Goal: Task Accomplishment & Management: Use online tool/utility

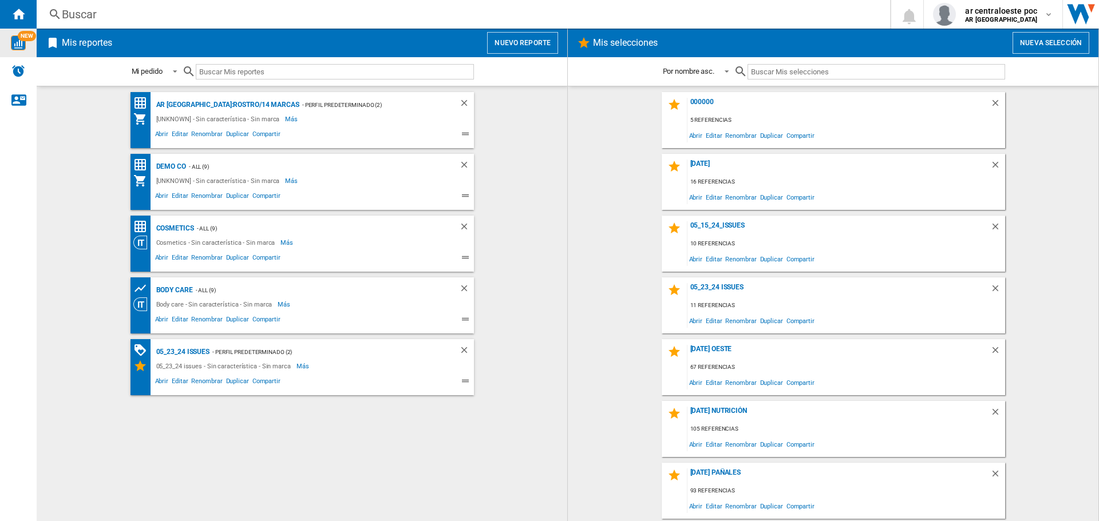
click at [20, 43] on img "WiseCard" at bounding box center [18, 42] width 15 height 15
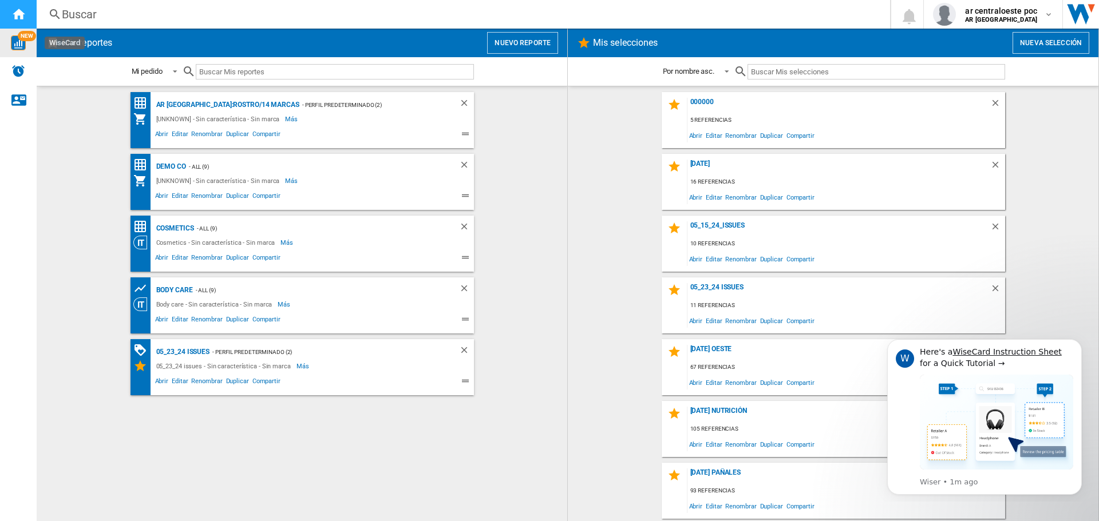
click at [13, 11] on ng-md-icon "Inicio" at bounding box center [18, 14] width 14 height 14
click at [1075, 346] on icon "Dismiss notification" at bounding box center [1078, 343] width 6 height 6
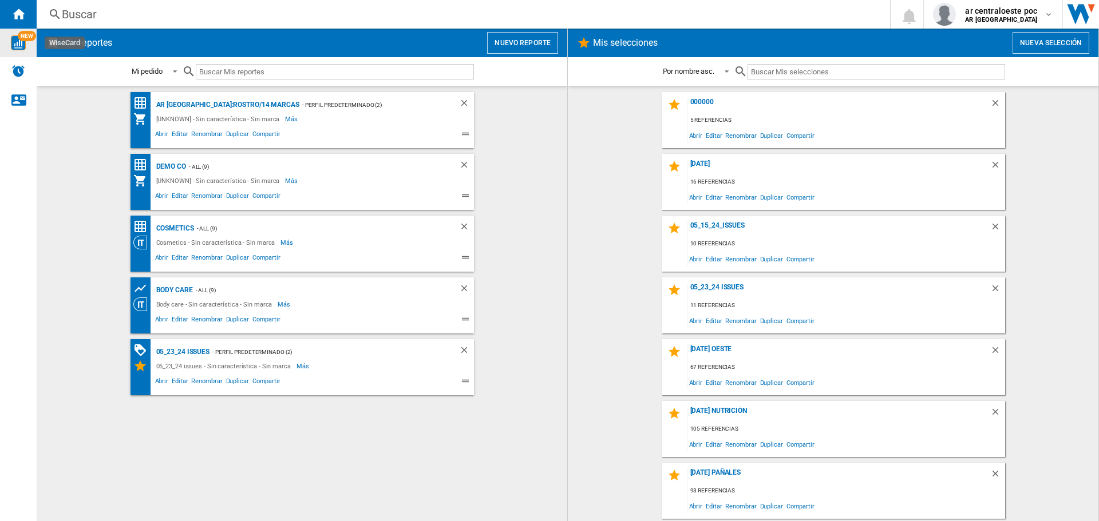
click at [516, 20] on div "Buscar" at bounding box center [461, 14] width 798 height 16
click at [710, 138] on span "Editar" at bounding box center [713, 135] width 19 height 15
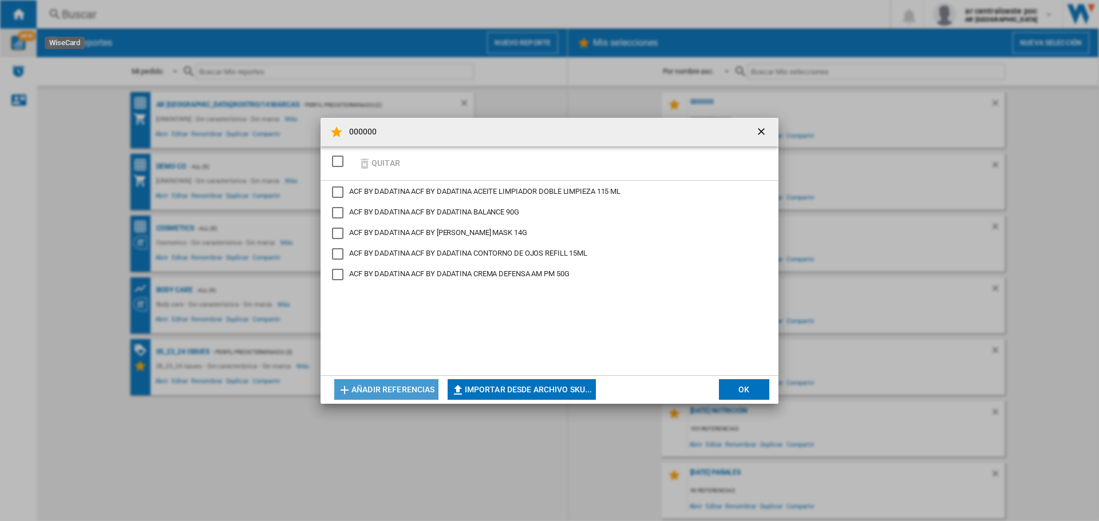
click at [381, 391] on button "Añadir referencias" at bounding box center [386, 389] width 104 height 21
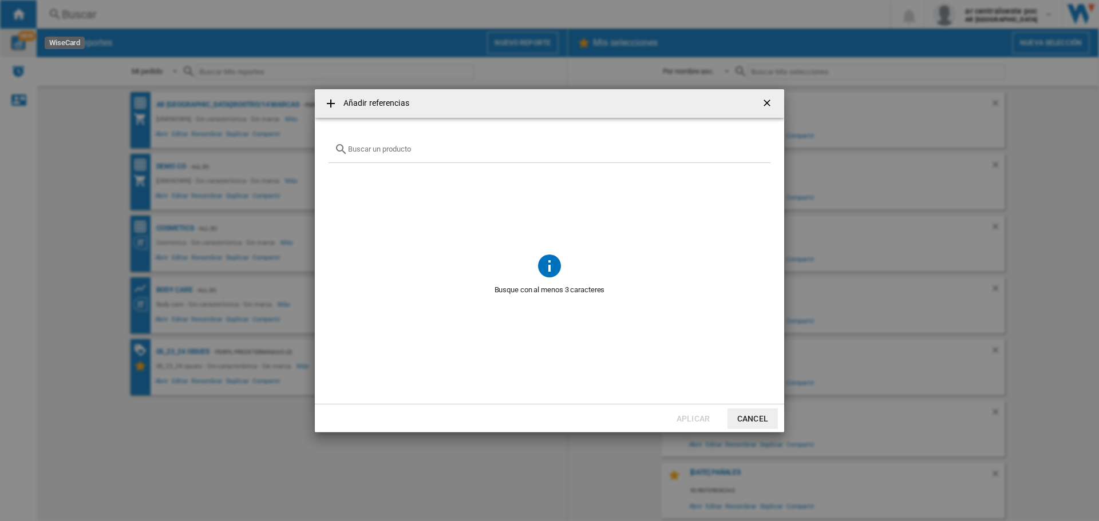
click at [404, 154] on div at bounding box center [550, 149] width 442 height 27
click at [401, 146] on input "text" at bounding box center [556, 149] width 417 height 9
type input "l"
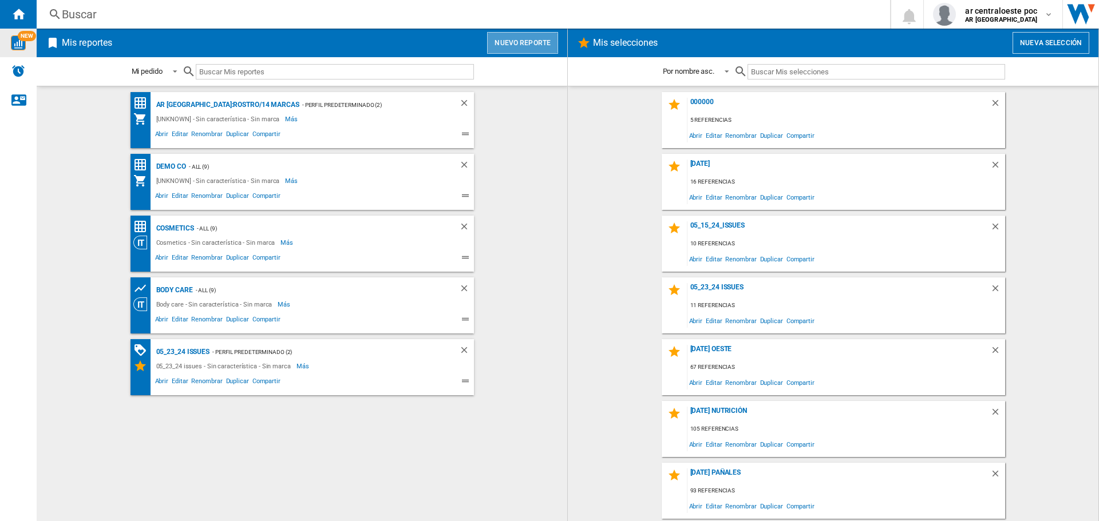
click at [541, 45] on button "Nuevo reporte" at bounding box center [522, 43] width 71 height 22
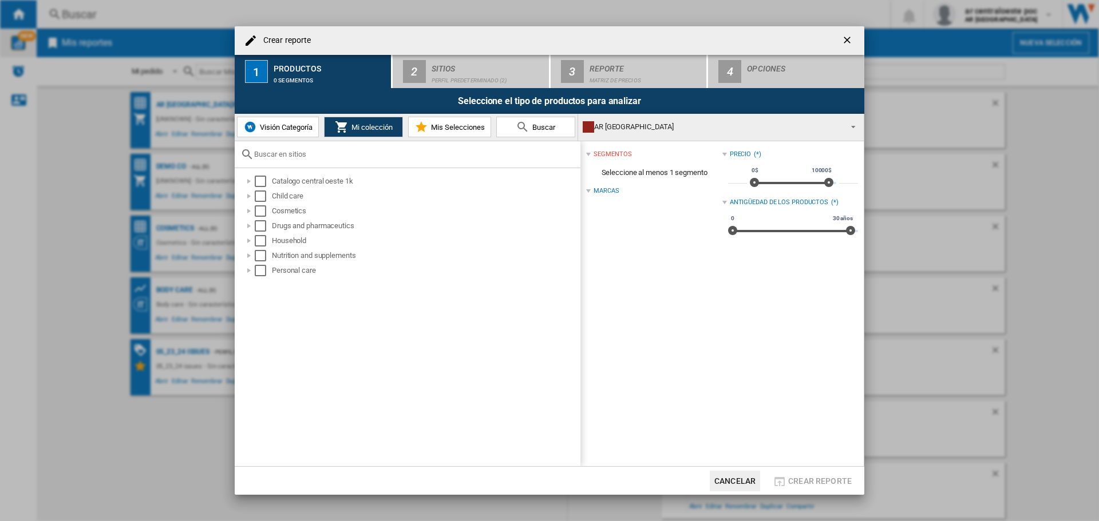
click at [276, 130] on span "Visión Categoría" at bounding box center [285, 127] width 56 height 9
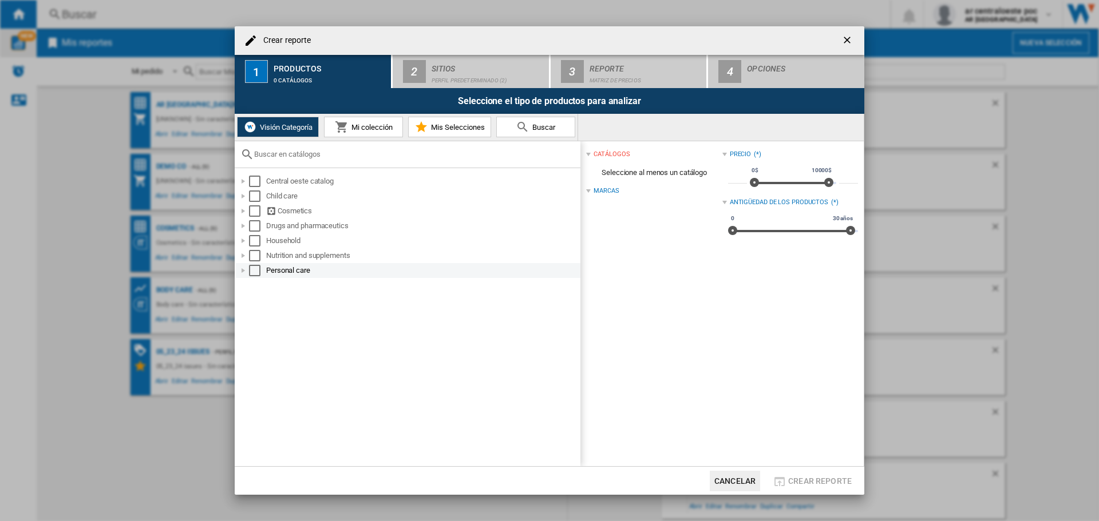
click at [250, 271] on div "Select" at bounding box center [254, 270] width 11 height 11
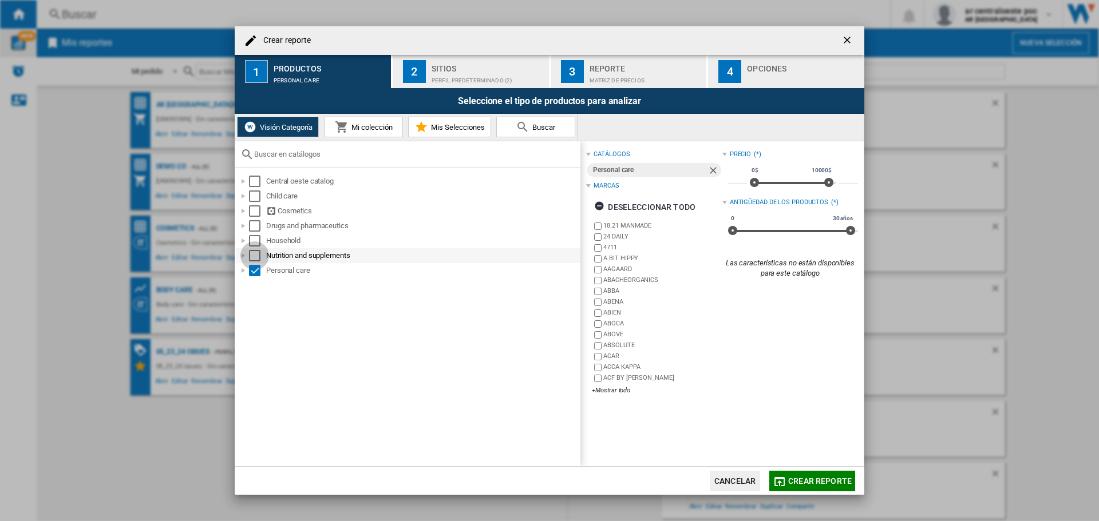
click at [254, 260] on div "Select" at bounding box center [254, 255] width 11 height 11
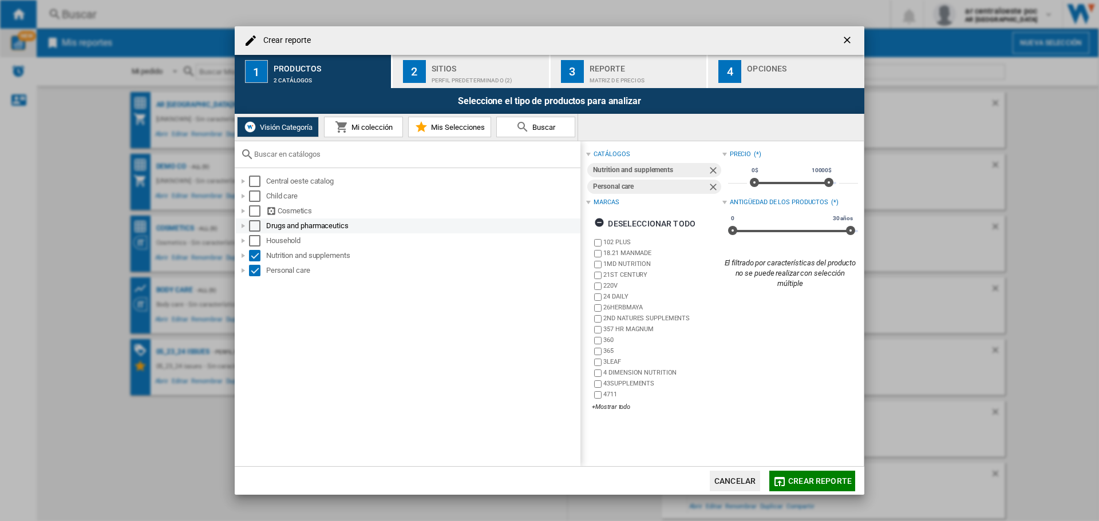
click at [258, 232] on div "Drugs and pharmaceutics" at bounding box center [408, 226] width 345 height 15
click at [257, 204] on div "Cosmetics" at bounding box center [408, 211] width 345 height 15
click at [256, 184] on div "Select" at bounding box center [254, 181] width 11 height 11
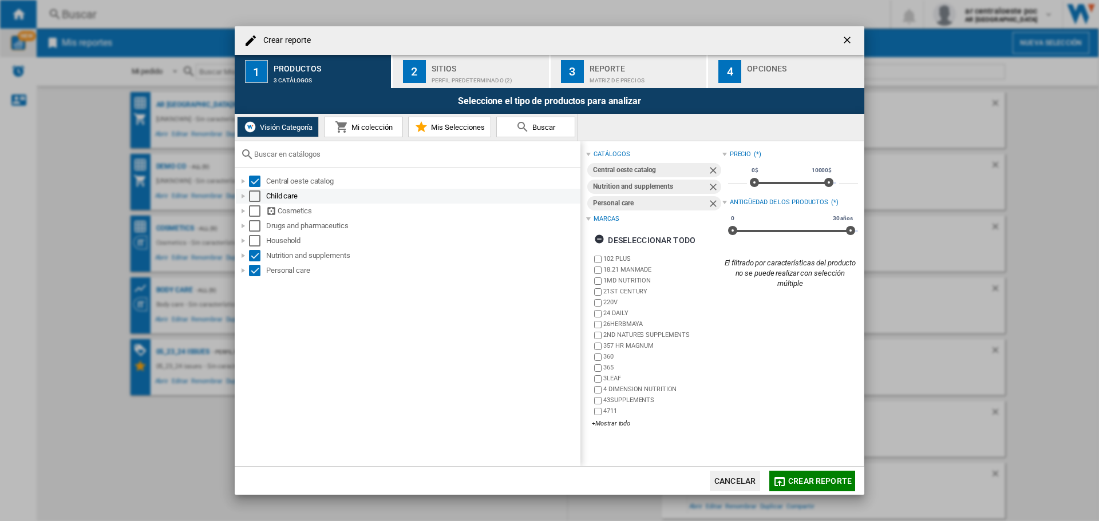
click at [256, 200] on div "Select" at bounding box center [254, 196] width 11 height 11
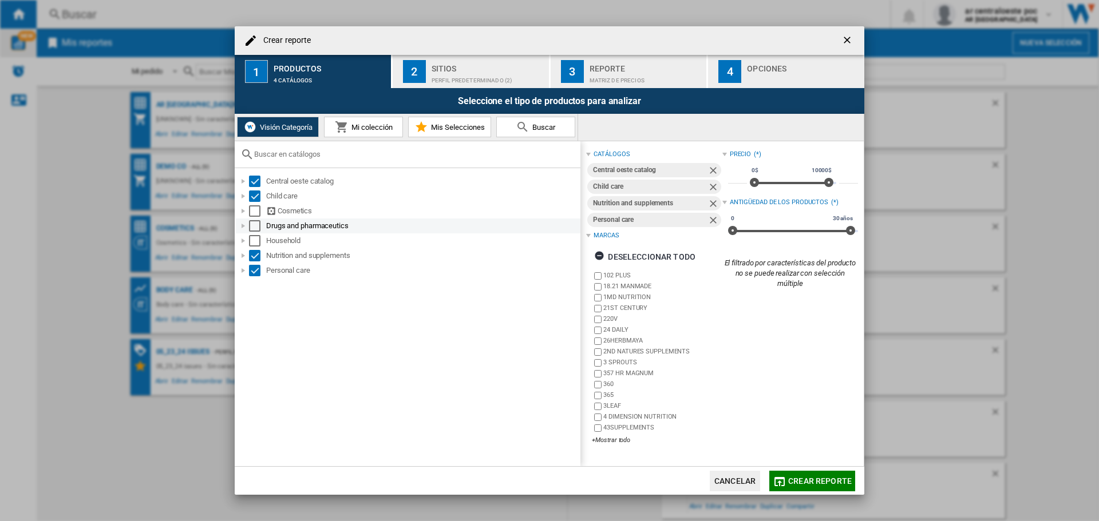
drag, startPoint x: 253, startPoint y: 211, endPoint x: 254, endPoint y: 231, distance: 20.0
click at [253, 215] on div "Select" at bounding box center [254, 210] width 11 height 11
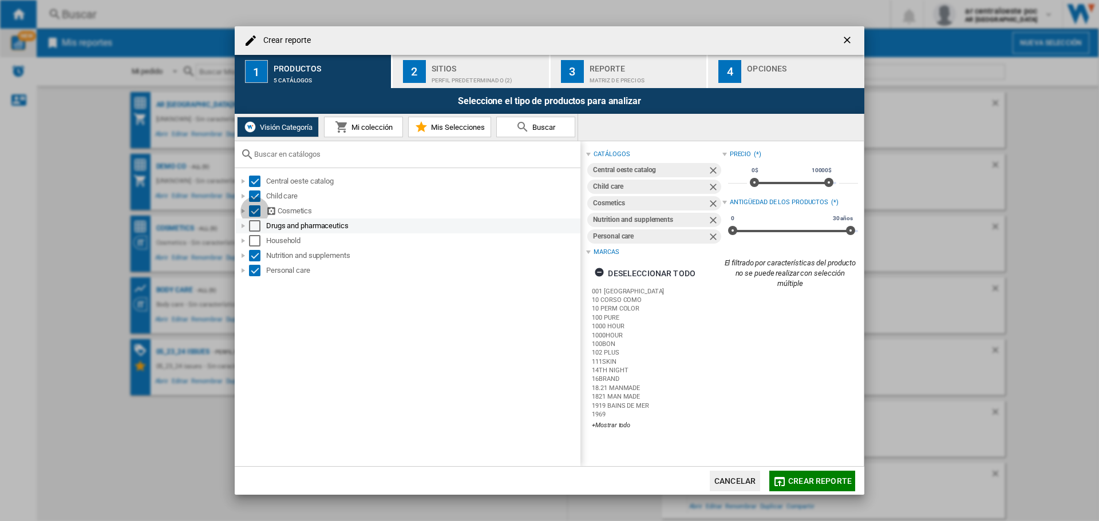
click at [254, 231] on div "Select" at bounding box center [254, 225] width 11 height 11
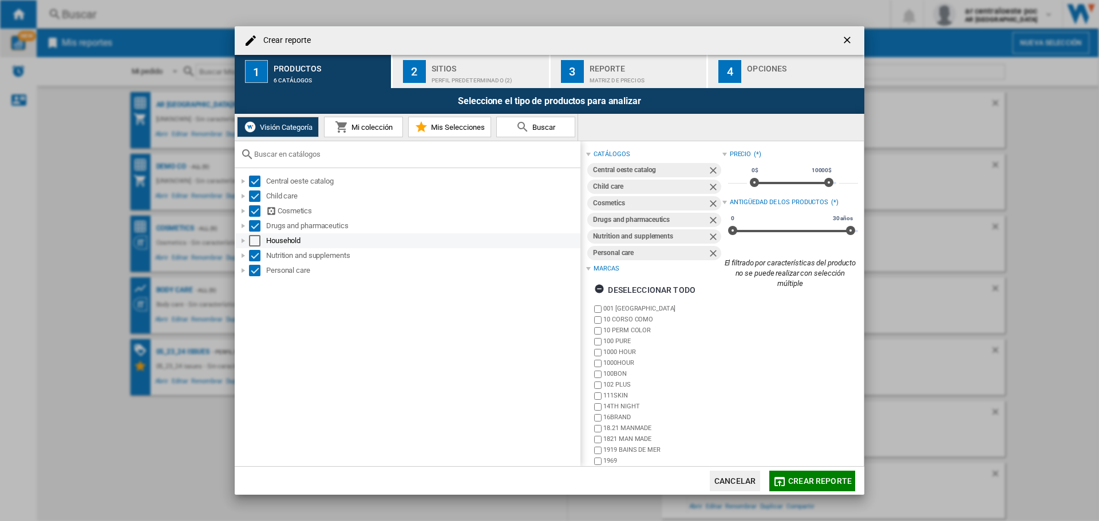
click at [254, 238] on div "Select" at bounding box center [254, 240] width 11 height 11
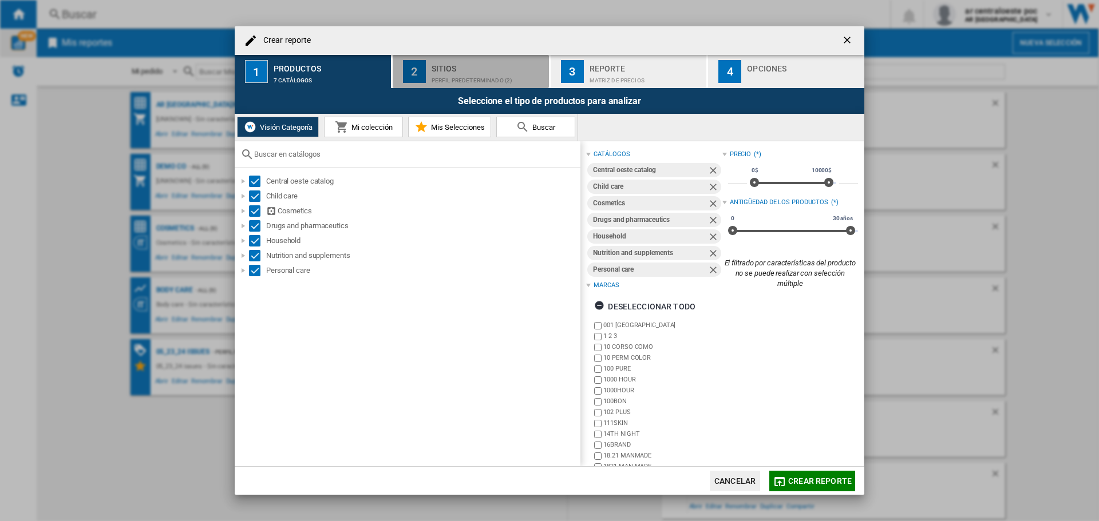
click at [513, 78] on div "Perfil predeterminado (2)" at bounding box center [488, 78] width 113 height 12
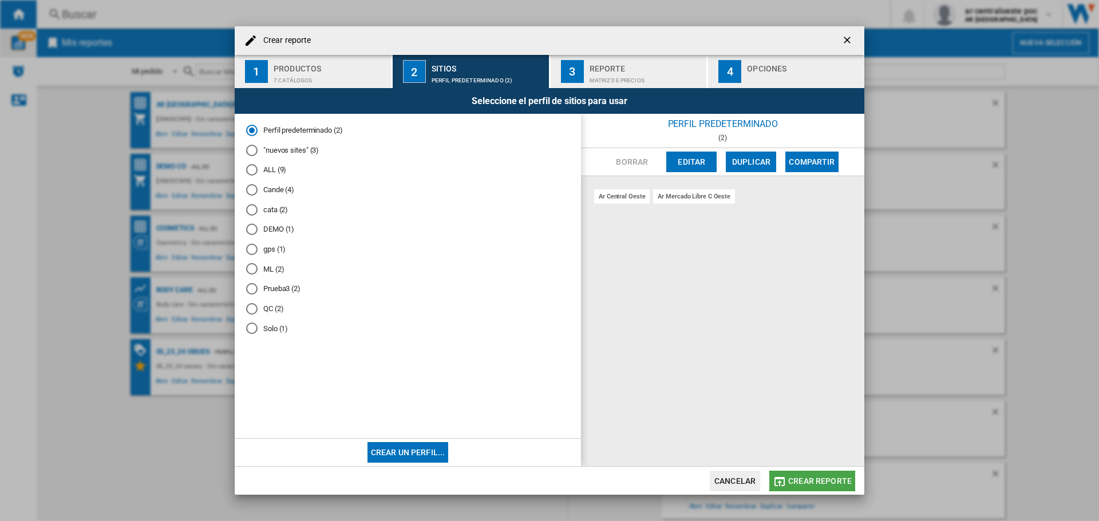
click at [783, 480] on md-icon "button" at bounding box center [780, 482] width 14 height 14
